Goal: Transaction & Acquisition: Purchase product/service

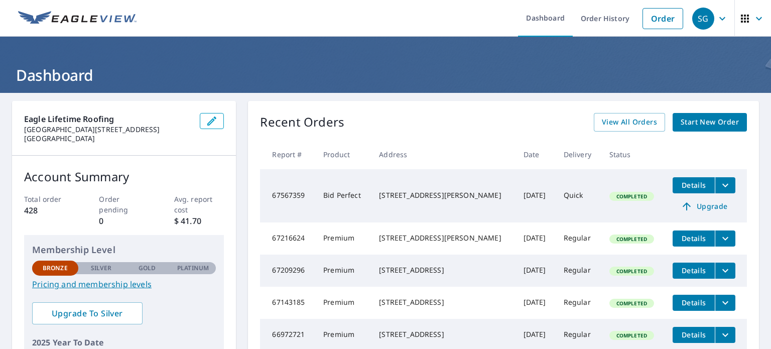
click at [721, 125] on span "Start New Order" at bounding box center [710, 122] width 58 height 13
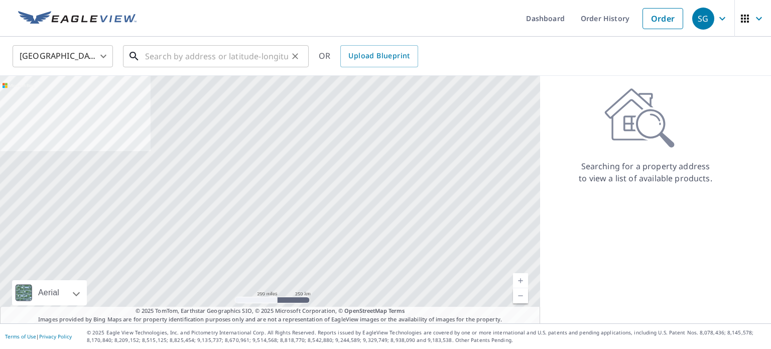
click at [208, 58] on input "text" at bounding box center [216, 56] width 143 height 28
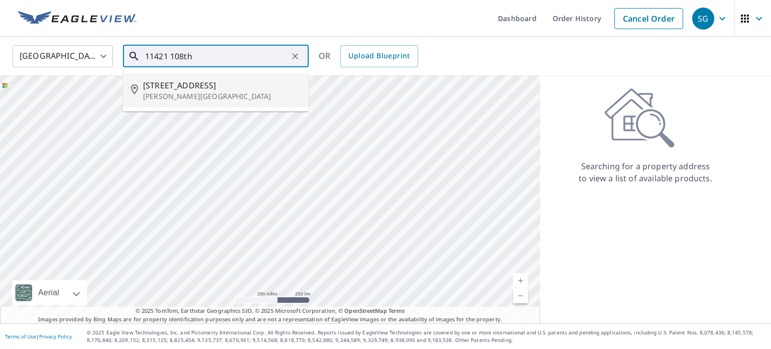
click at [187, 91] on p "[PERSON_NAME][GEOGRAPHIC_DATA]" at bounding box center [222, 96] width 158 height 10
type input "[STREET_ADDRESS][PERSON_NAME]"
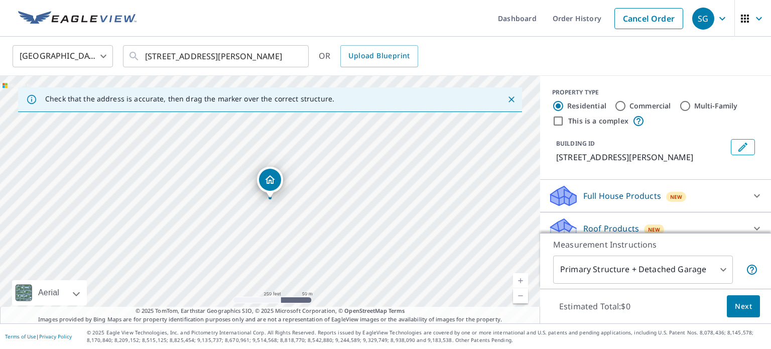
click at [680, 208] on div "Full House Products New Full House™ $105" at bounding box center [655, 196] width 231 height 33
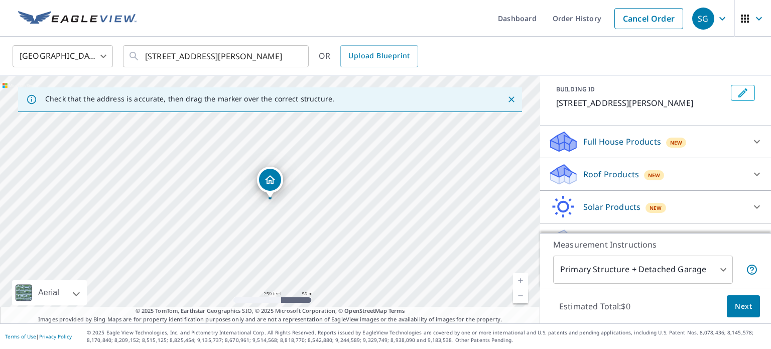
scroll to position [76, 0]
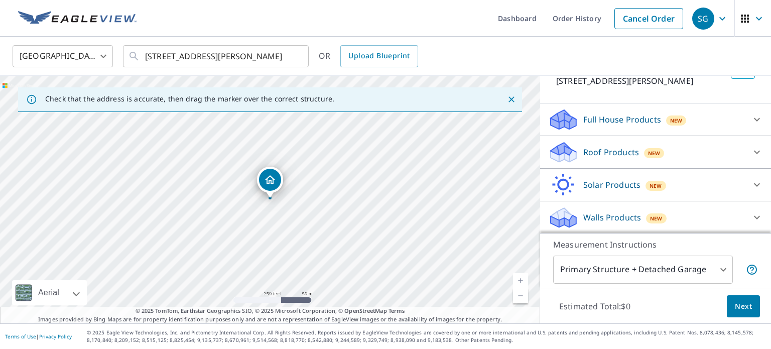
click at [675, 148] on div "Roof Products New" at bounding box center [646, 153] width 197 height 24
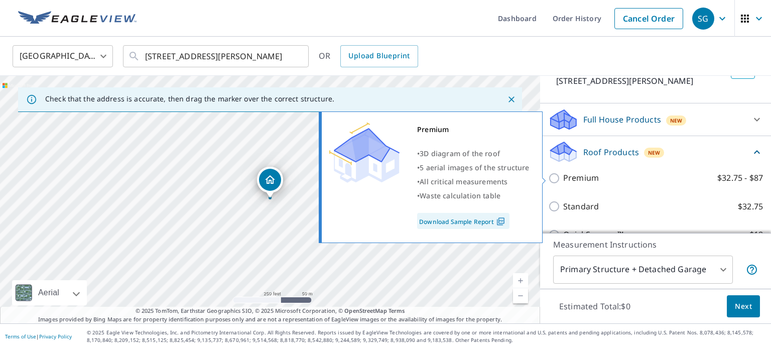
click at [554, 175] on input "Premium $32.75 - $87" at bounding box center [555, 178] width 15 height 12
checkbox input "true"
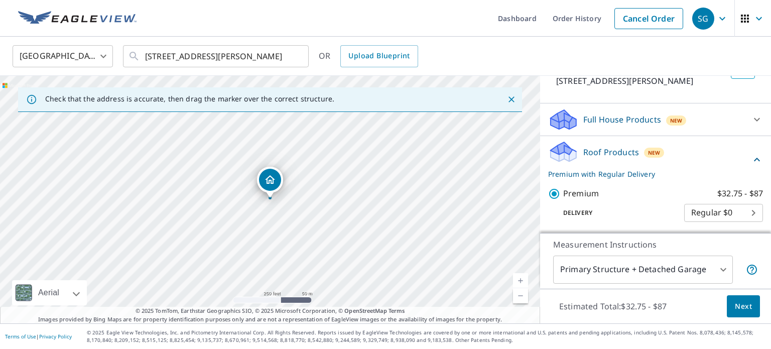
click at [743, 306] on span "Next" at bounding box center [743, 306] width 17 height 13
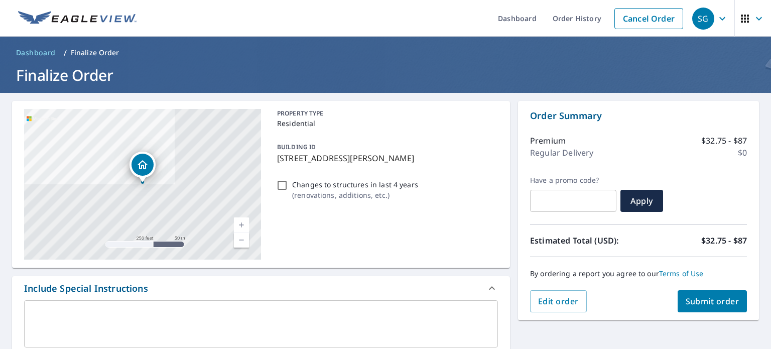
click at [724, 300] on span "Submit order" at bounding box center [713, 301] width 54 height 11
